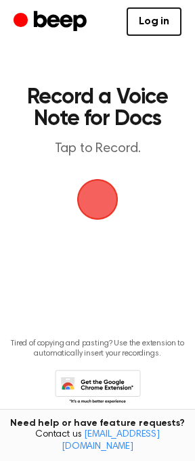
click at [94, 212] on span "button" at bounding box center [97, 199] width 41 height 41
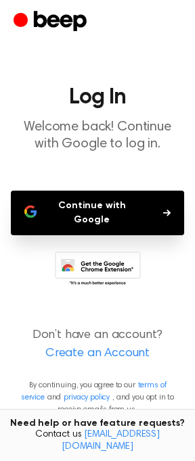
click at [164, 209] on icon "button" at bounding box center [166, 213] width 7 height 8
click at [159, 209] on button "Continue with Google" at bounding box center [97, 213] width 173 height 45
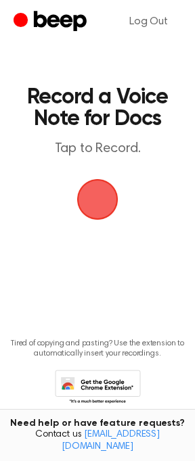
click at [95, 215] on span "button" at bounding box center [97, 199] width 41 height 41
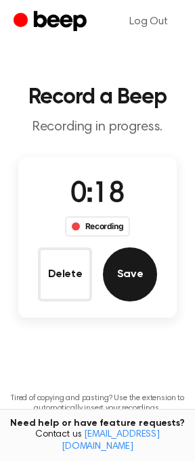
click at [126, 264] on button "Save" at bounding box center [130, 274] width 54 height 54
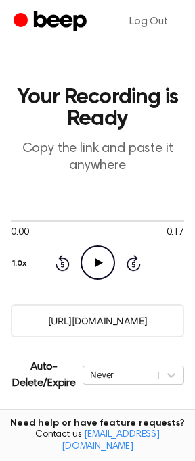
click at [105, 325] on input "https://beep.audio/OzhiRjp" at bounding box center [97, 320] width 173 height 33
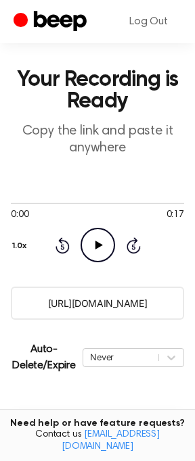
scroll to position [22, 0]
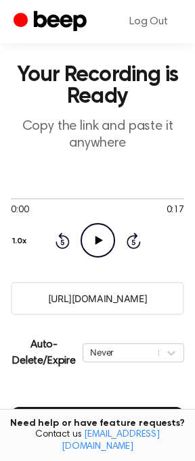
click at [87, 239] on icon "Play Audio" at bounding box center [97, 240] width 34 height 34
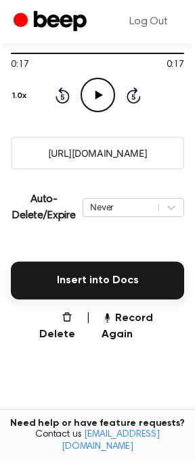
scroll to position [162, 0]
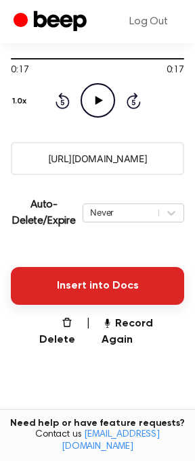
click at [122, 274] on button "Insert into Docs" at bounding box center [97, 286] width 173 height 38
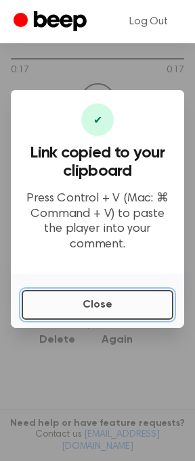
click at [124, 298] on button "Close" at bounding box center [97, 305] width 151 height 30
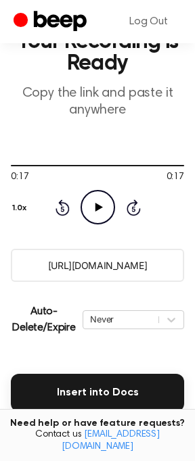
scroll to position [63, 0]
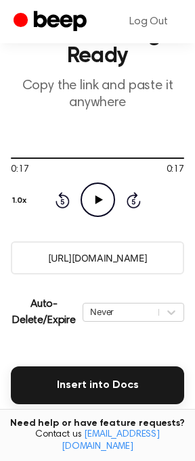
click at [153, 251] on input "https://beep.audio/OzhiRjp" at bounding box center [97, 257] width 173 height 33
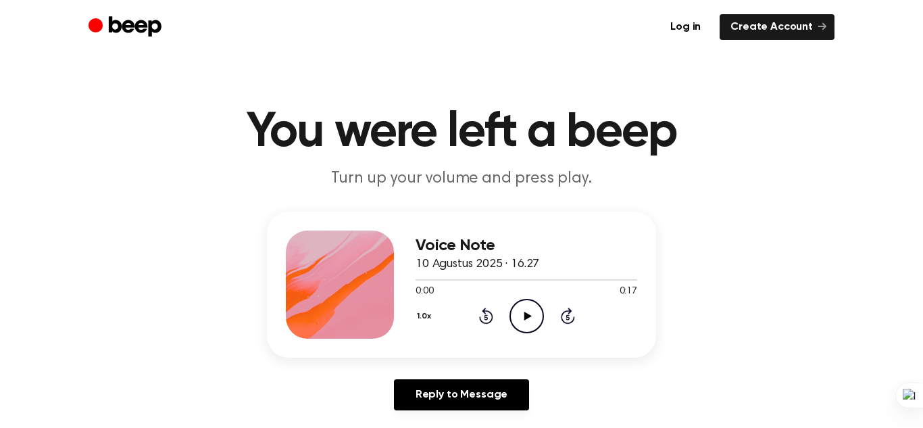
click at [485, 247] on h3 "Voice Note" at bounding box center [527, 246] width 222 height 18
click at [790, 27] on link "Create Account" at bounding box center [777, 27] width 115 height 26
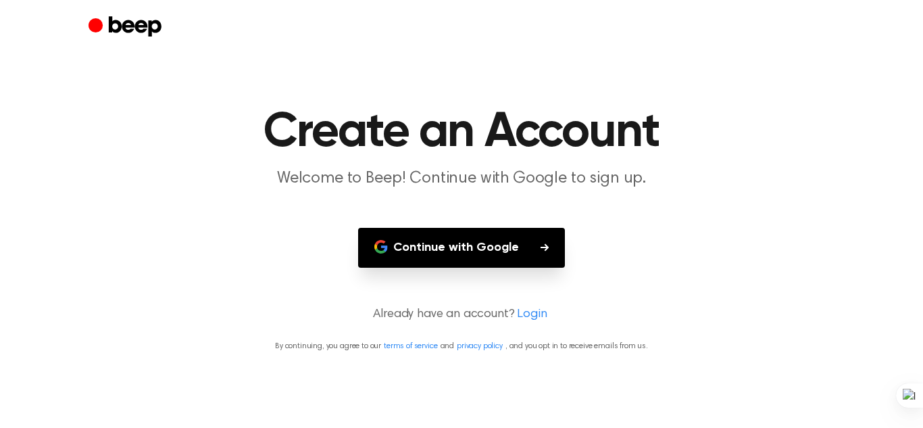
click at [545, 244] on icon "button" at bounding box center [545, 247] width 8 height 8
click at [529, 314] on link "Login" at bounding box center [532, 315] width 30 height 18
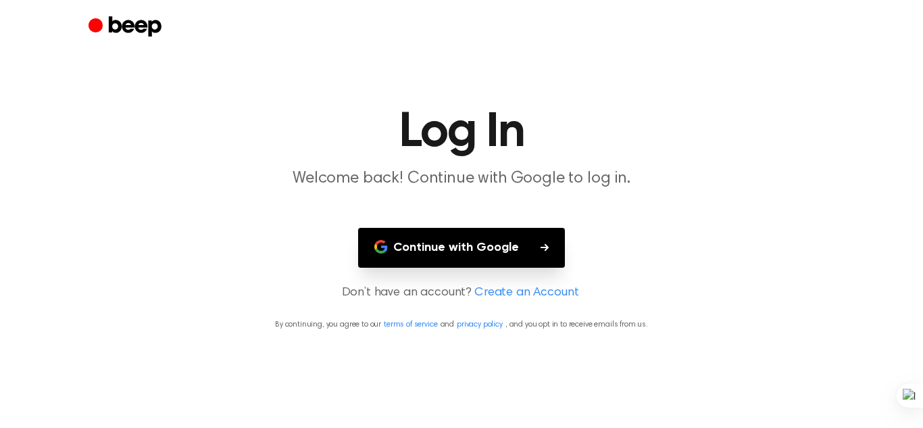
click at [522, 245] on button "Continue with Google" at bounding box center [461, 248] width 207 height 40
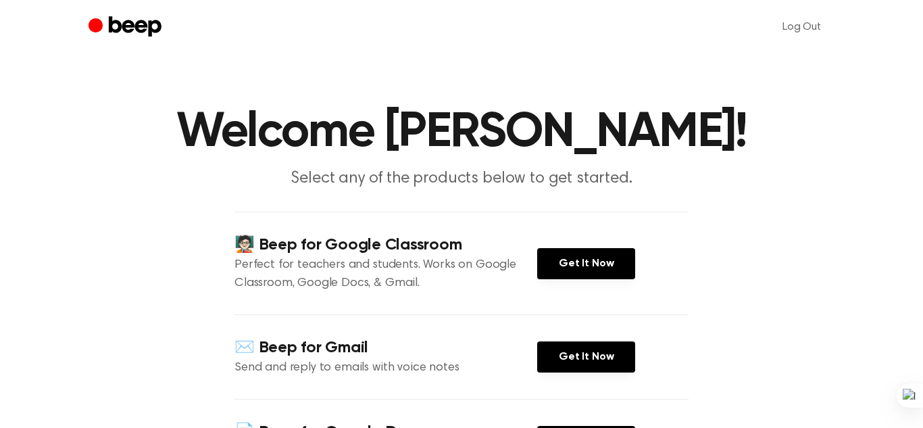
click at [685, 245] on div "🧑🏻‍🏫 Beep for Google Classroom Perfect for teachers and students. Works on Goog…" at bounding box center [462, 263] width 454 height 103
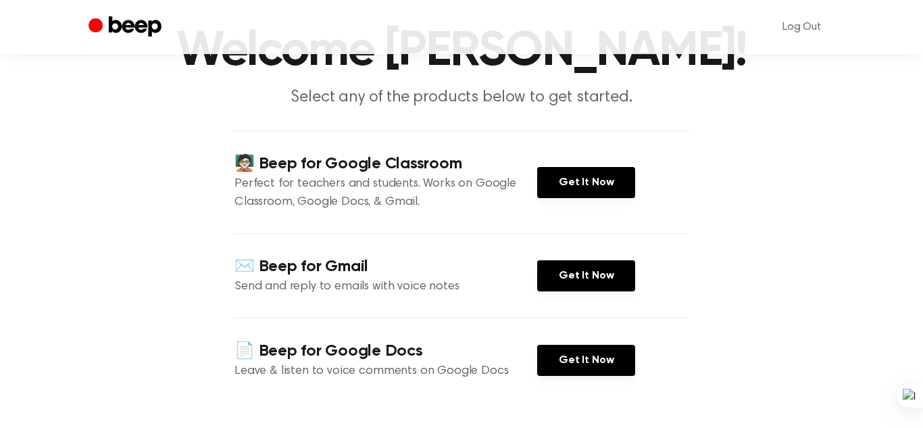
scroll to position [54, 0]
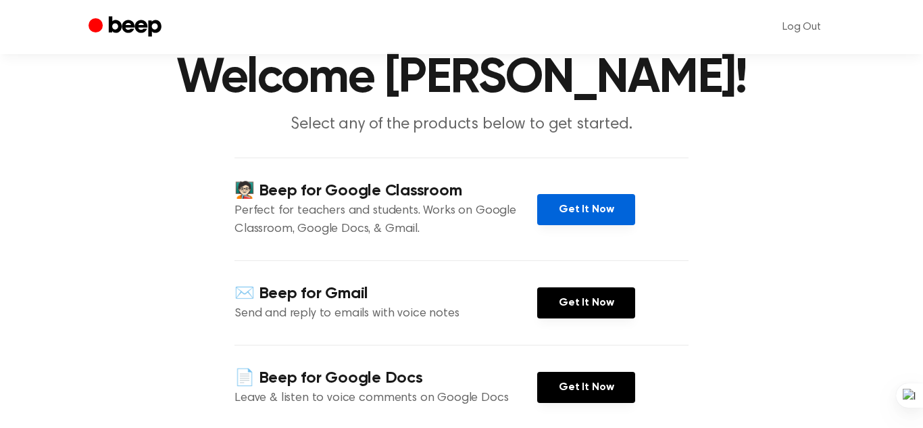
click at [562, 203] on link "Get It Now" at bounding box center [586, 209] width 98 height 31
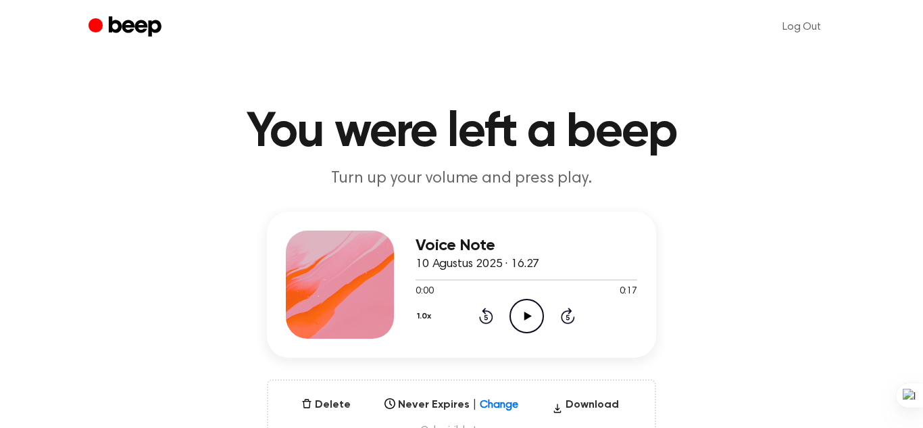
click at [174, 228] on div "Voice Note 10 Agustus 2025 · 16.27 0:00 0:17 Your browser does not support the …" at bounding box center [461, 333] width 891 height 243
click at [326, 406] on button "Delete" at bounding box center [326, 405] width 60 height 16
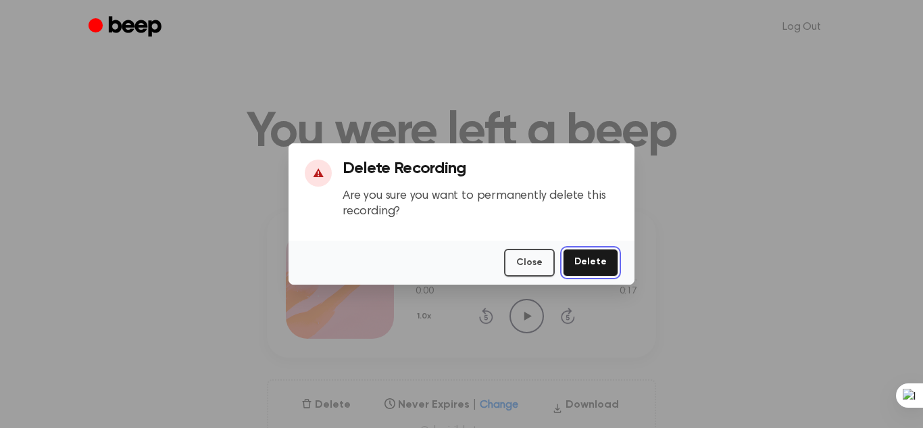
click at [589, 266] on button "Delete" at bounding box center [590, 263] width 55 height 28
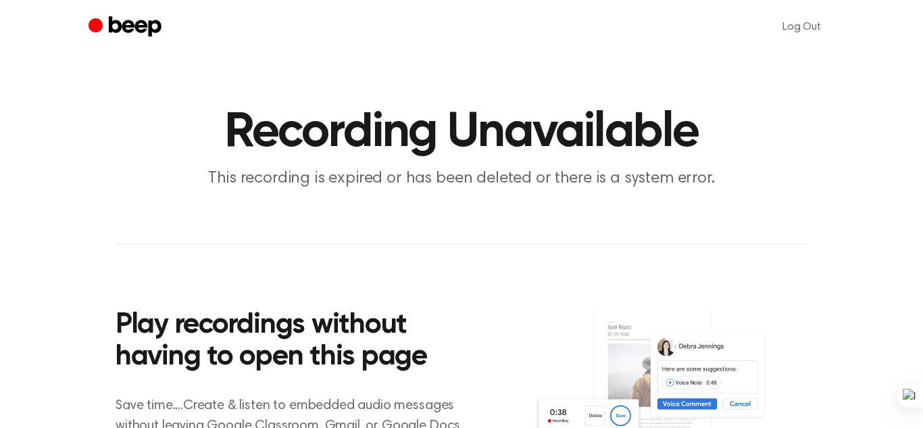
click at [839, 151] on header "Recording Unavailable This recording is expired or has been deleted or there is…" at bounding box center [461, 149] width 891 height 82
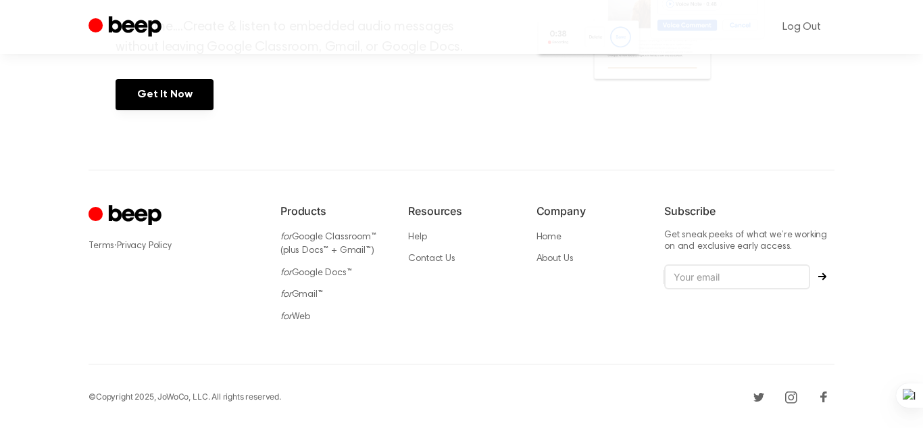
scroll to position [380, 0]
click at [301, 312] on link "for Web" at bounding box center [296, 315] width 30 height 9
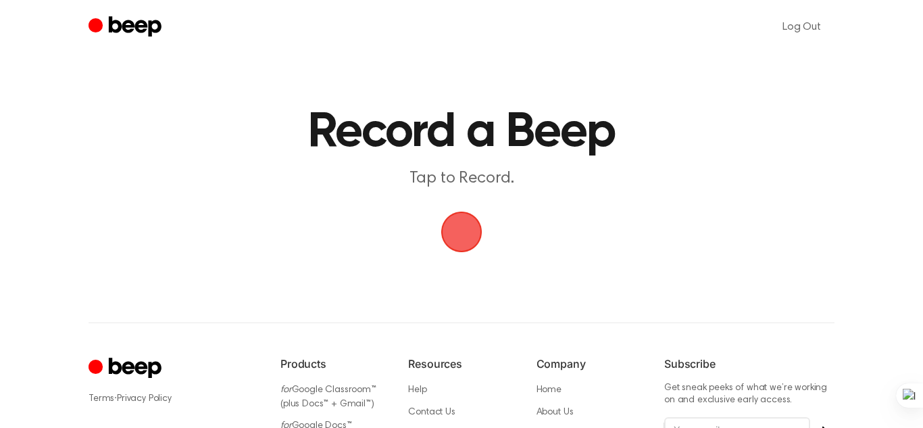
click at [466, 237] on span "button" at bounding box center [462, 232] width 38 height 38
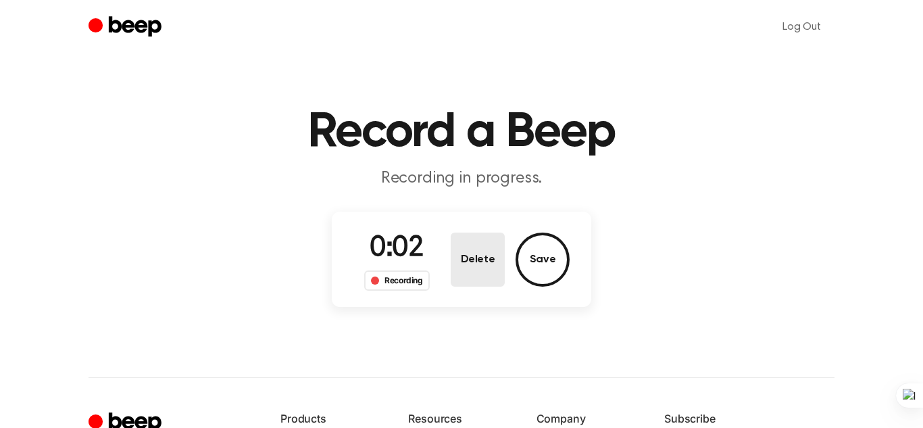
click at [475, 258] on button "Delete" at bounding box center [478, 260] width 54 height 54
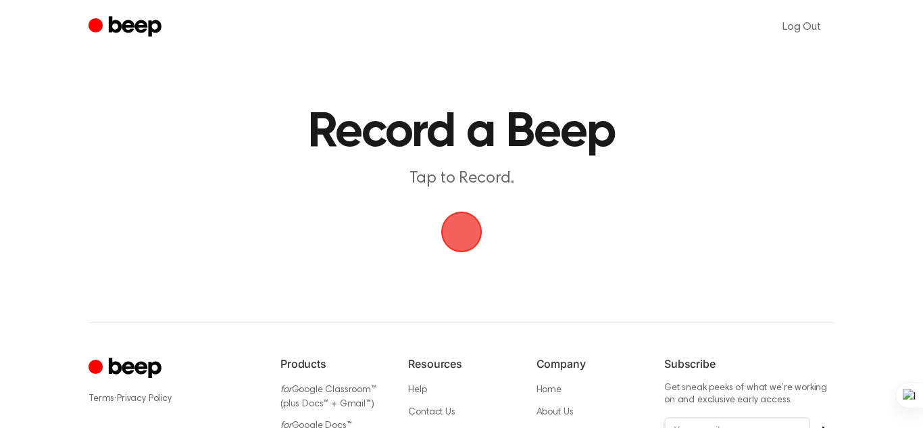
click at [458, 226] on span "button" at bounding box center [462, 232] width 38 height 38
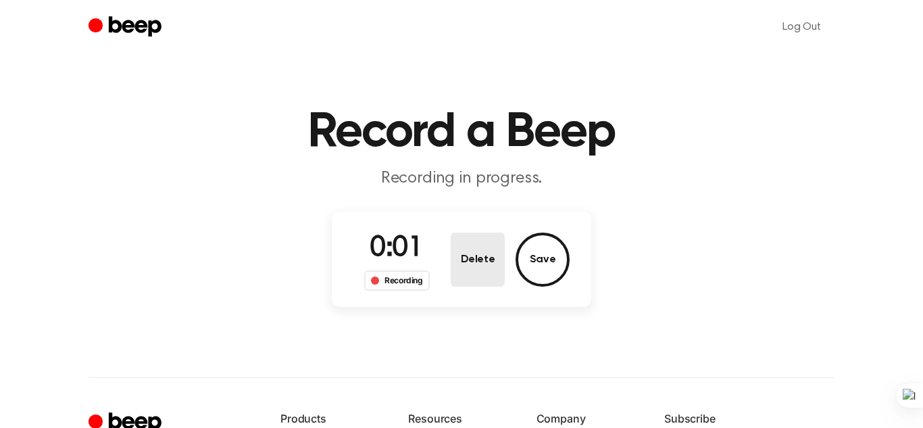
click at [475, 253] on button "Delete" at bounding box center [478, 260] width 54 height 54
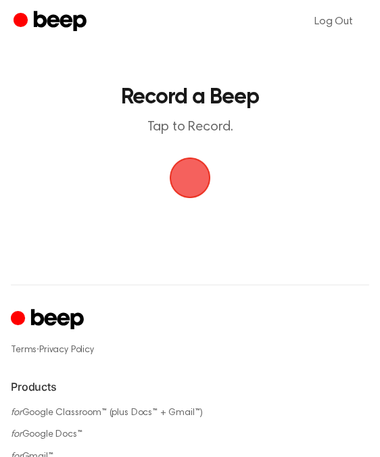
click at [252, 107] on h1 "Record a Beep" at bounding box center [189, 98] width 331 height 22
click at [187, 180] on span "button" at bounding box center [189, 177] width 67 height 67
click at [187, 180] on span "button" at bounding box center [190, 178] width 44 height 44
click at [187, 180] on span "button" at bounding box center [190, 178] width 46 height 46
click at [187, 180] on span "button" at bounding box center [190, 178] width 44 height 44
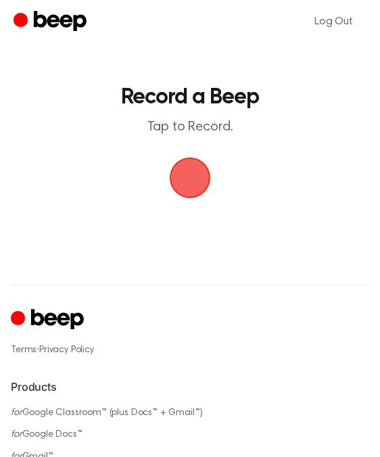
click at [181, 266] on div "Log Out Record a Beep Tap to Record. ⚠️ We are experiencing issues with our ser…" at bounding box center [190, 437] width 380 height 875
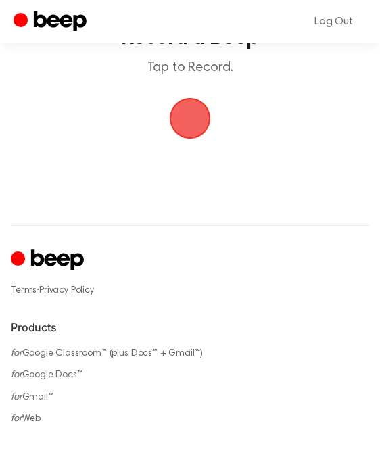
scroll to position [30, 0]
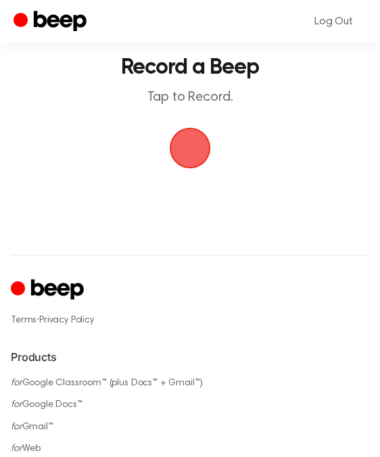
click at [195, 151] on span "button" at bounding box center [190, 148] width 38 height 38
click at [195, 151] on span "button" at bounding box center [190, 148] width 41 height 41
click at [186, 157] on span "button" at bounding box center [190, 148] width 50 height 50
click at [186, 157] on span "button" at bounding box center [190, 148] width 46 height 46
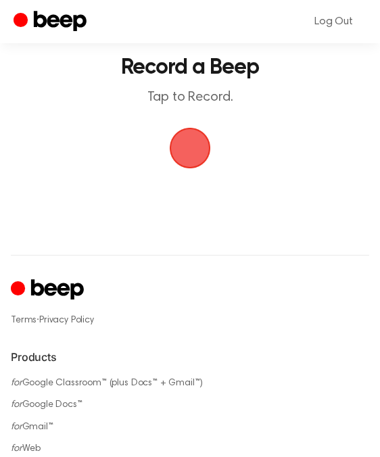
click at [186, 157] on span "button" at bounding box center [190, 148] width 44 height 44
click at [183, 155] on span "button" at bounding box center [190, 148] width 38 height 38
click at [183, 155] on span "button" at bounding box center [190, 148] width 41 height 41
click at [183, 155] on span "button" at bounding box center [190, 148] width 54 height 54
click at [247, 244] on div "Log Out Record a Beep Tap to Record. ⚠️ We are experiencing issues with our ser…" at bounding box center [190, 407] width 380 height 875
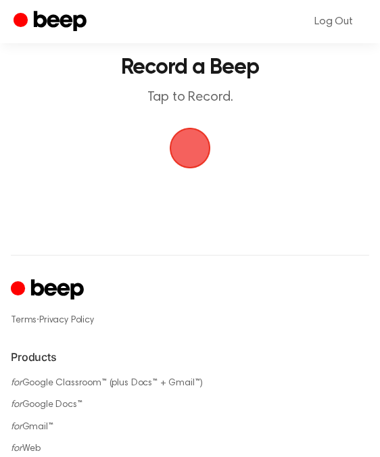
click at [184, 133] on span "button" at bounding box center [190, 148] width 50 height 50
click at [188, 155] on span "button" at bounding box center [190, 148] width 57 height 57
click at [188, 155] on span "button" at bounding box center [190, 148] width 44 height 44
click at [188, 155] on span "button" at bounding box center [190, 148] width 41 height 41
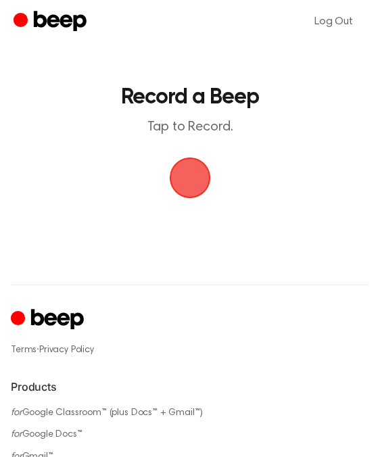
click at [191, 174] on span "button" at bounding box center [190, 177] width 41 height 41
click at [191, 174] on span "button" at bounding box center [190, 178] width 46 height 46
click at [191, 174] on span "button" at bounding box center [190, 177] width 41 height 41
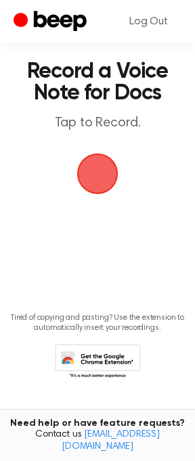
scroll to position [27, 0]
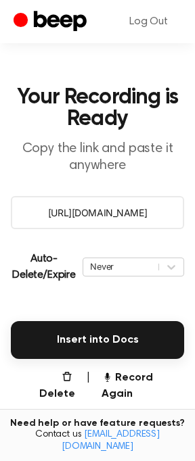
scroll to position [63, 0]
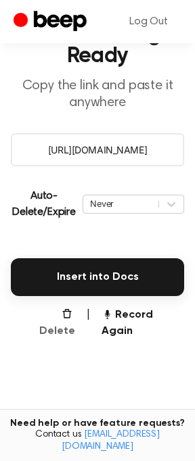
click at [62, 308] on icon "button" at bounding box center [67, 313] width 11 height 11
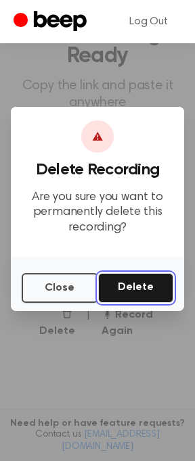
click at [141, 284] on button "Delete" at bounding box center [135, 288] width 75 height 30
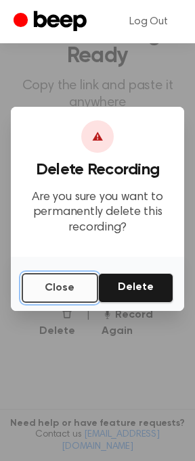
click at [64, 290] on button "Close" at bounding box center [60, 288] width 76 height 30
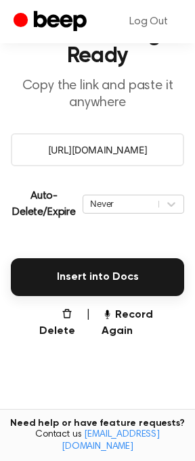
click at [129, 178] on div "Auto-Delete/Expire Never | Download" at bounding box center [97, 204] width 173 height 54
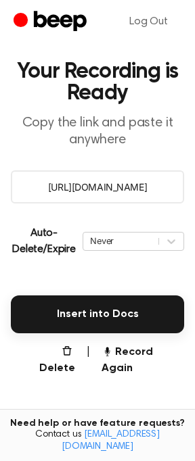
scroll to position [0, 0]
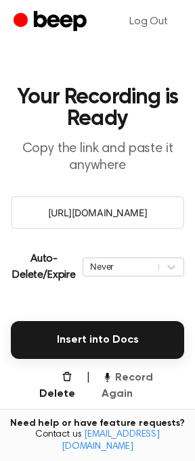
click at [120, 376] on button "Record Again" at bounding box center [142, 386] width 82 height 32
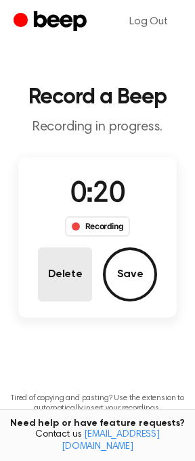
click at [73, 268] on button "Delete" at bounding box center [65, 274] width 54 height 54
